Goal: Transaction & Acquisition: Purchase product/service

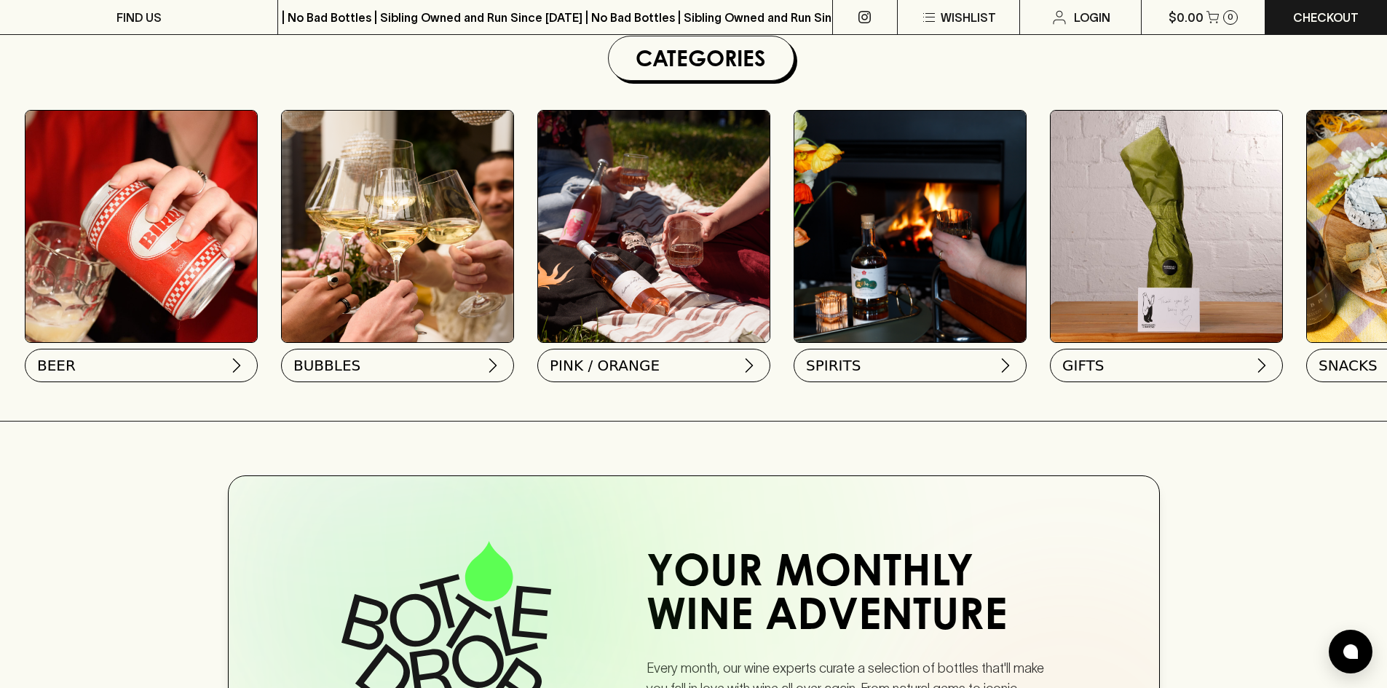
scroll to position [0, 713]
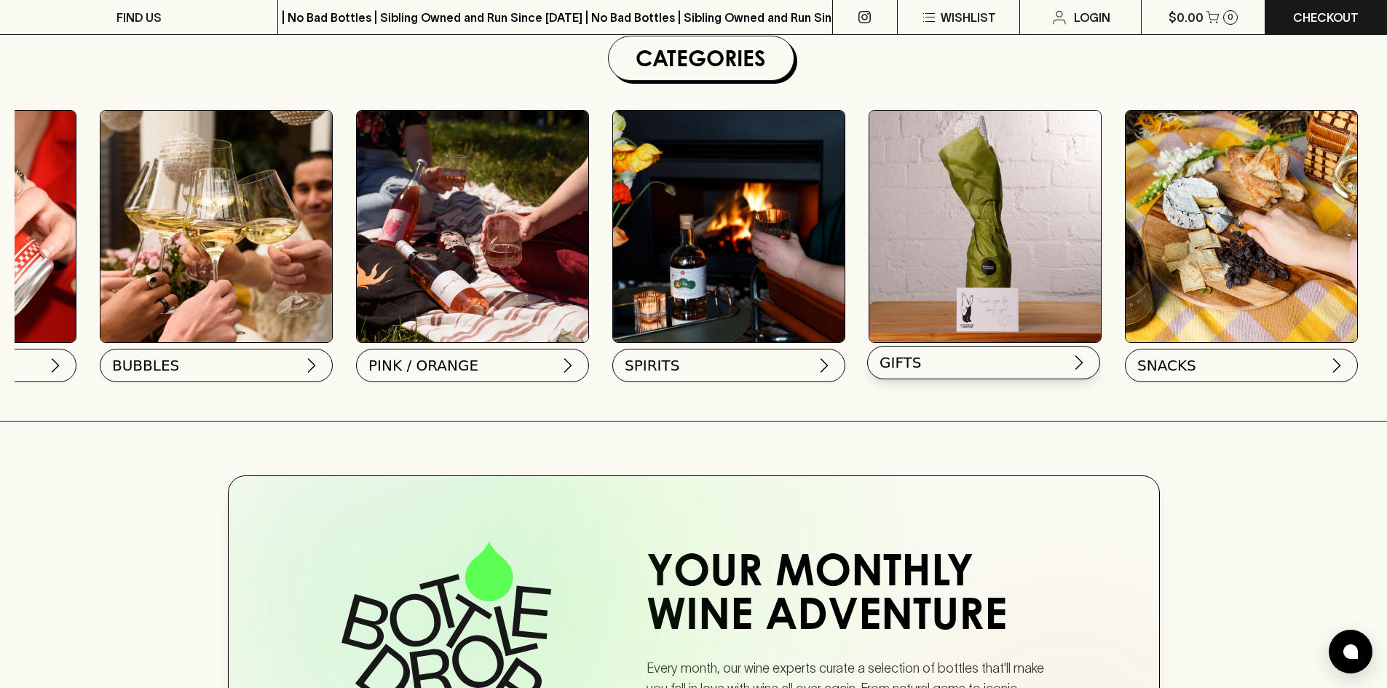
click at [905, 360] on span "GIFTS" at bounding box center [899, 362] width 41 height 20
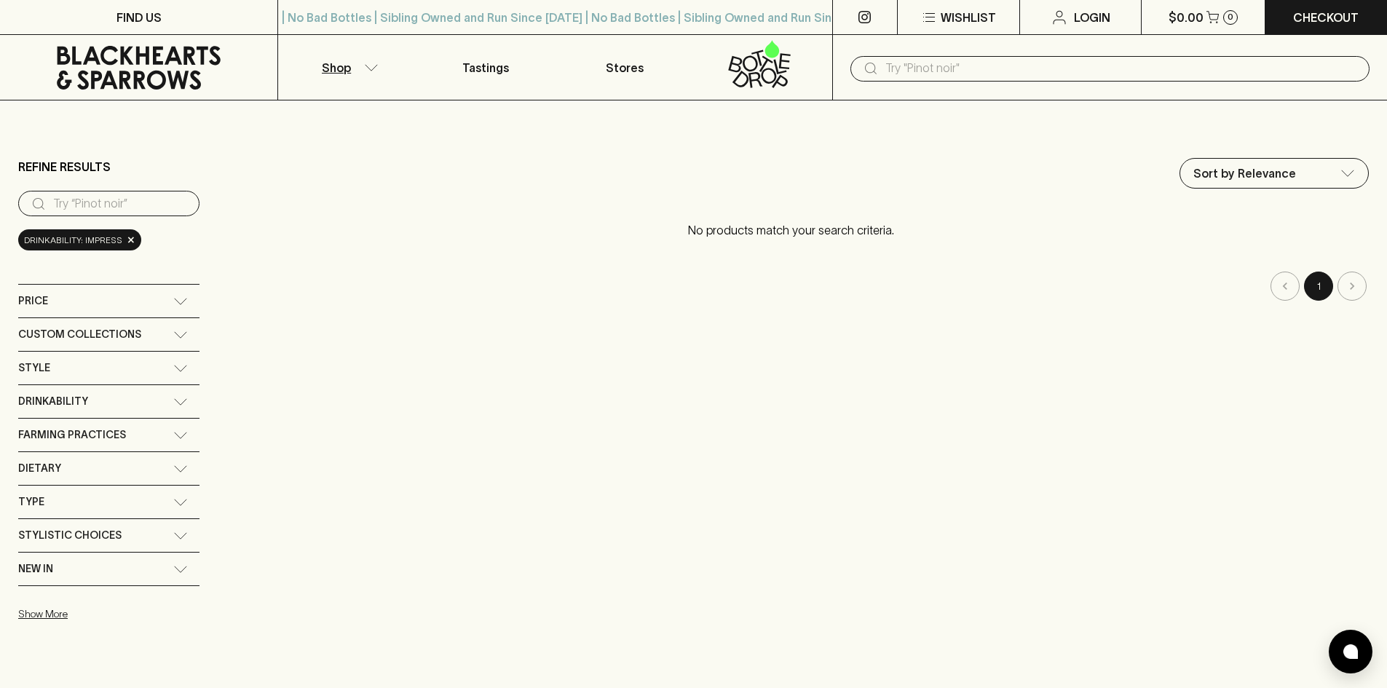
click at [352, 63] on button "Shop" at bounding box center [347, 67] width 138 height 65
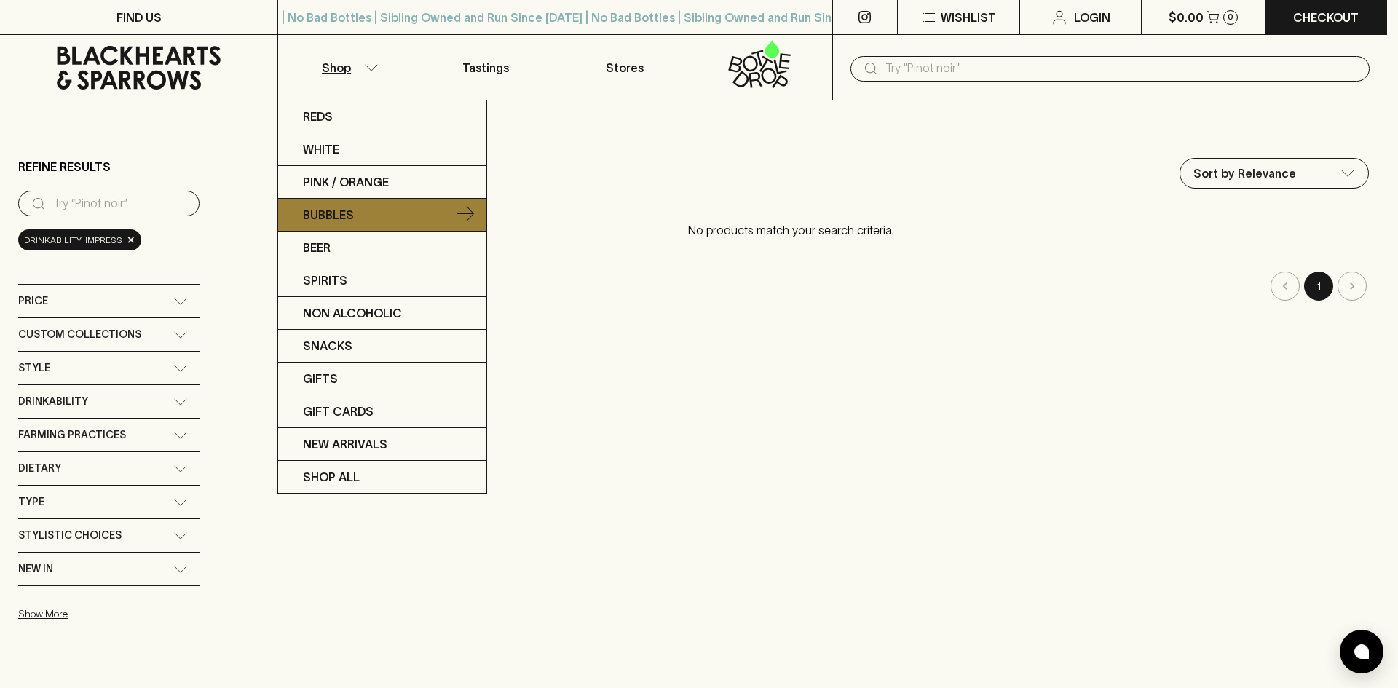
click at [325, 218] on p "Bubbles" at bounding box center [328, 214] width 51 height 17
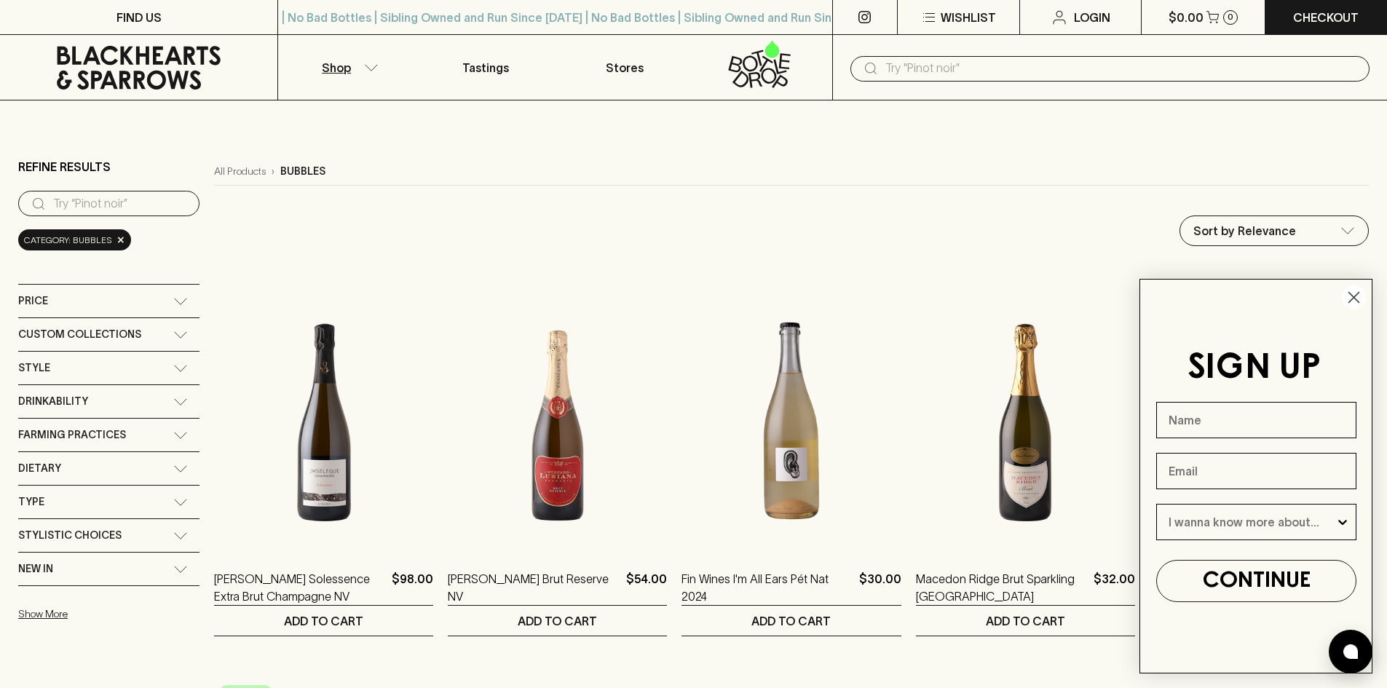
click at [1358, 295] on circle "Close dialog" at bounding box center [1354, 297] width 24 height 24
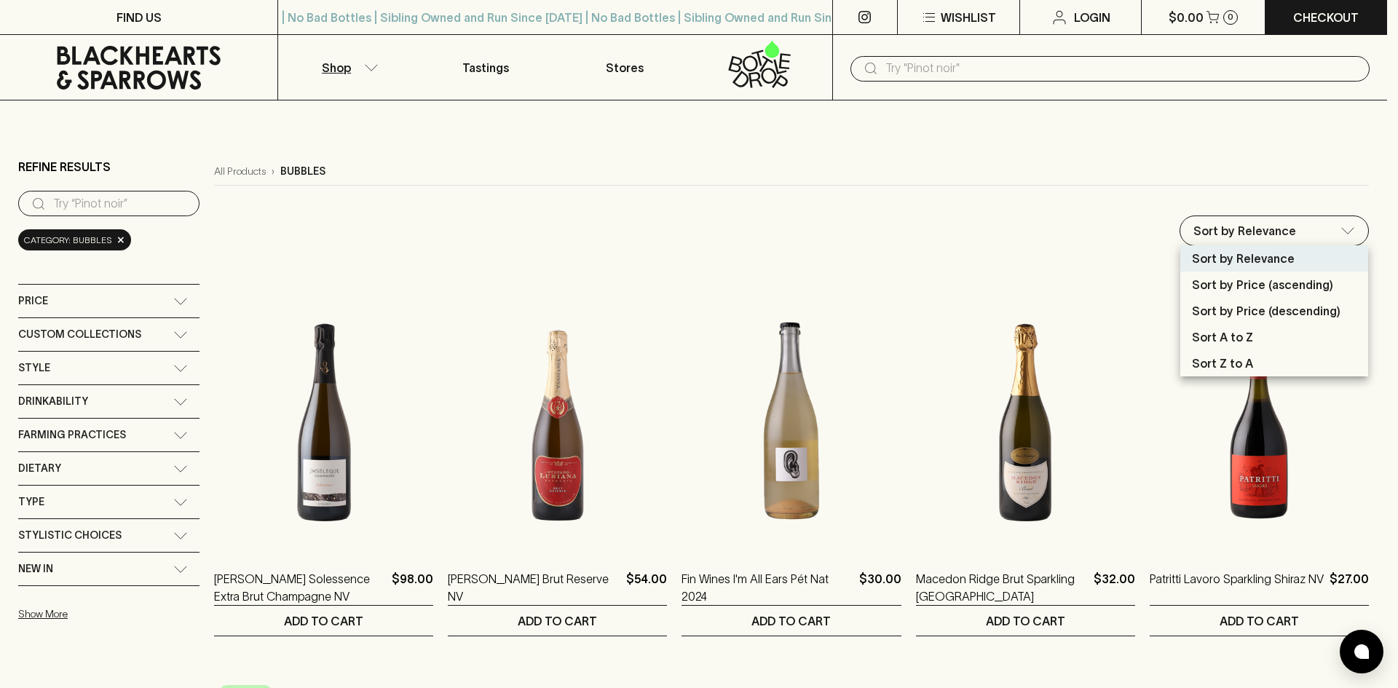
click at [1283, 316] on p "Sort by Price (descending)" at bounding box center [1266, 310] width 149 height 17
type input "price:desc"
